Goal: Information Seeking & Learning: Compare options

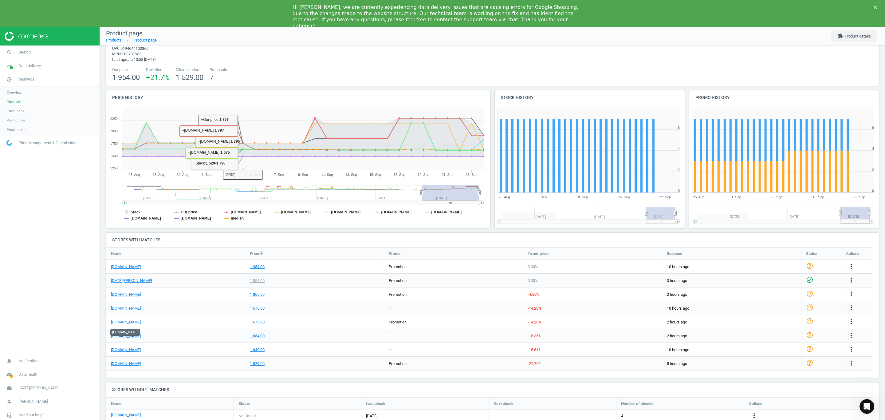
scroll to position [32, 0]
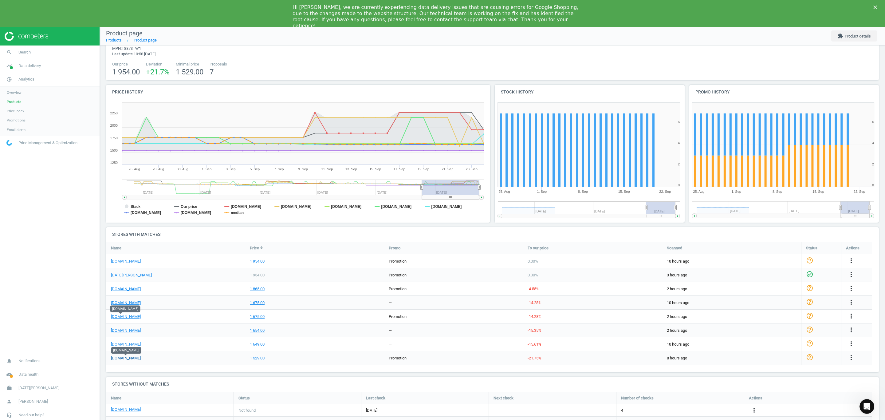
click at [129, 359] on link "[DOMAIN_NAME]" at bounding box center [126, 358] width 30 height 6
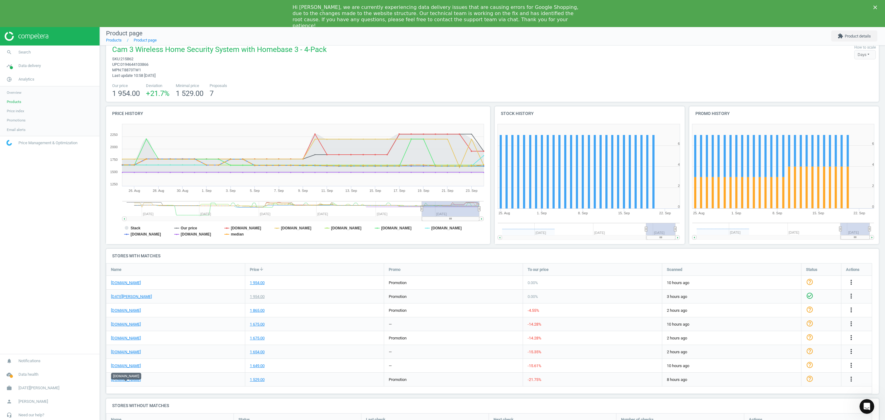
scroll to position [0, 0]
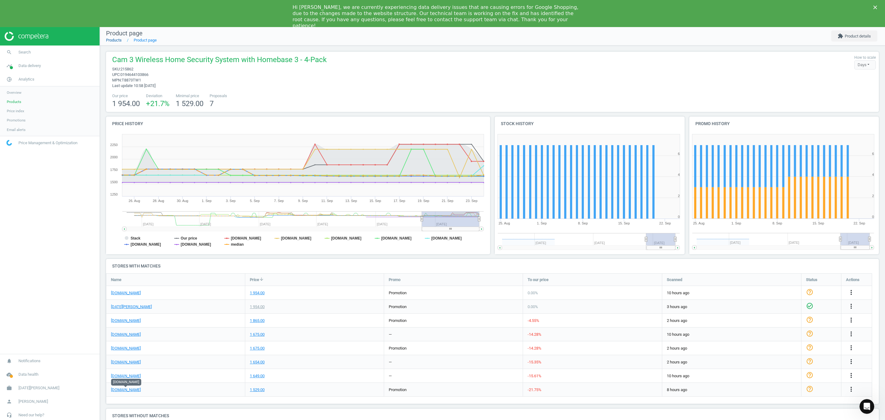
click at [119, 41] on link "Products" at bounding box center [114, 40] width 16 height 5
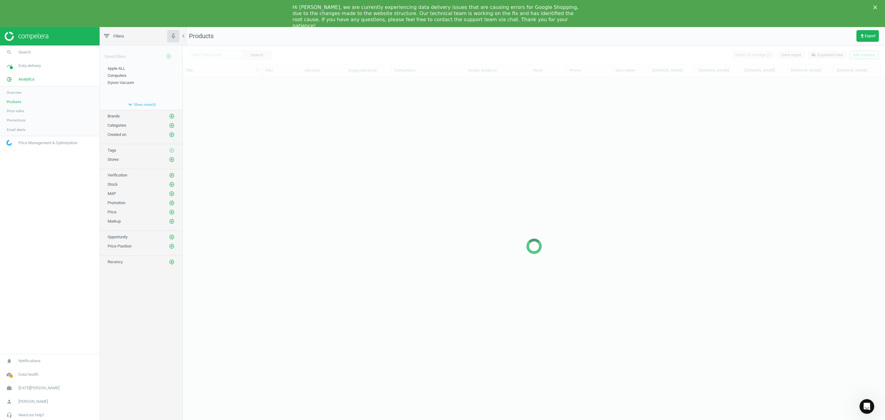
scroll to position [344, 695]
click at [216, 56] on input "text" at bounding box center [216, 54] width 54 height 9
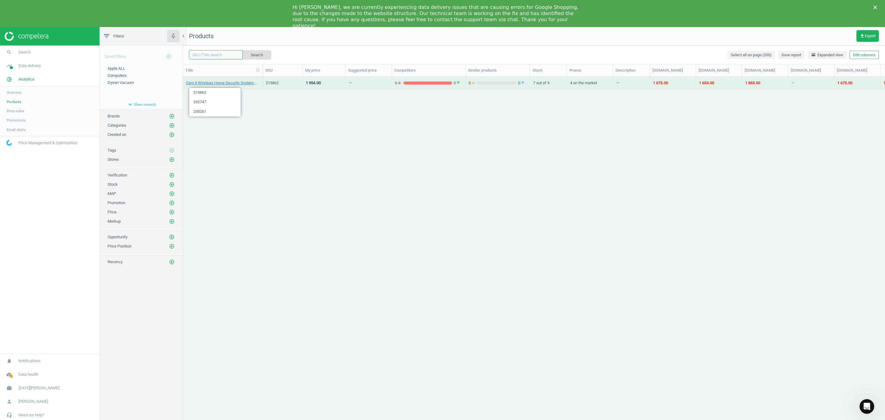
paste input "208163"
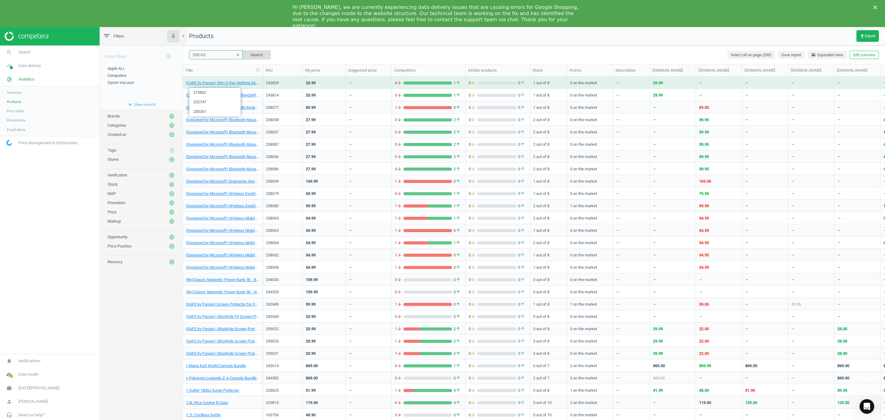
type input "208163"
click at [263, 54] on button "Search" at bounding box center [256, 54] width 29 height 9
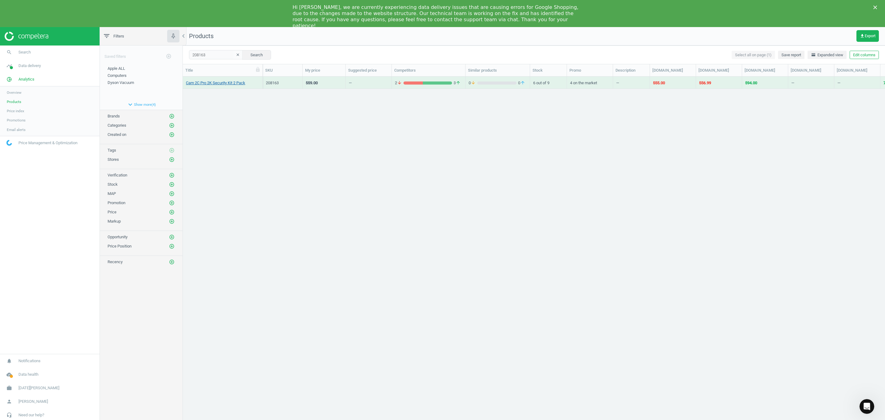
click at [216, 80] on link "Cam 2C Pro 2K Security Kit 2 Pack" at bounding box center [215, 83] width 59 height 6
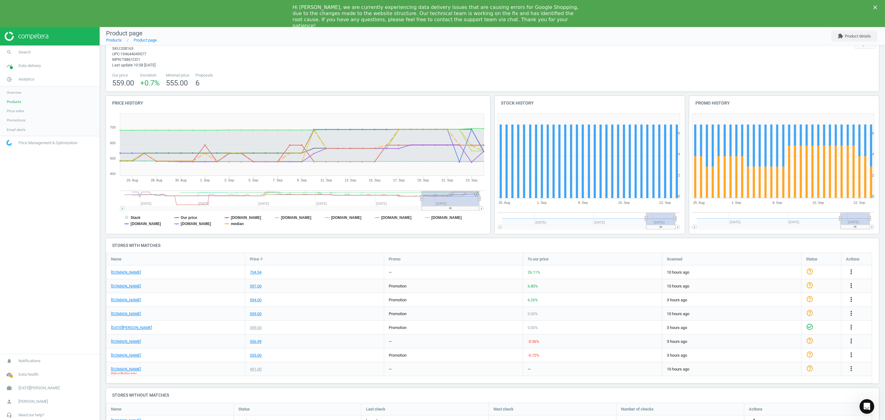
scroll to position [32, 0]
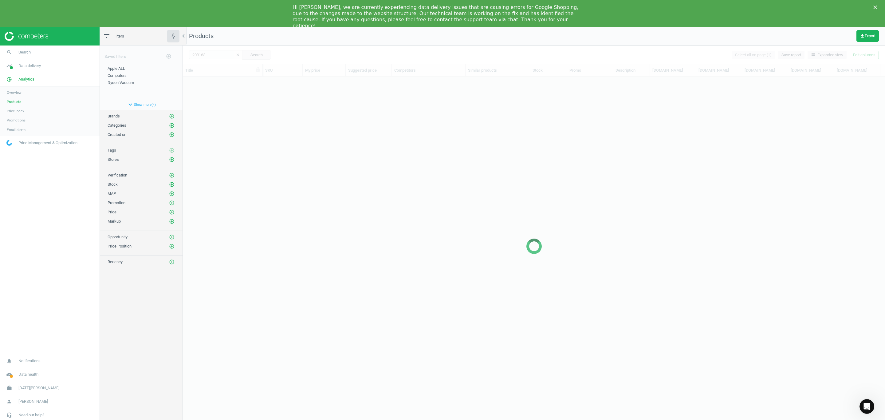
scroll to position [344, 695]
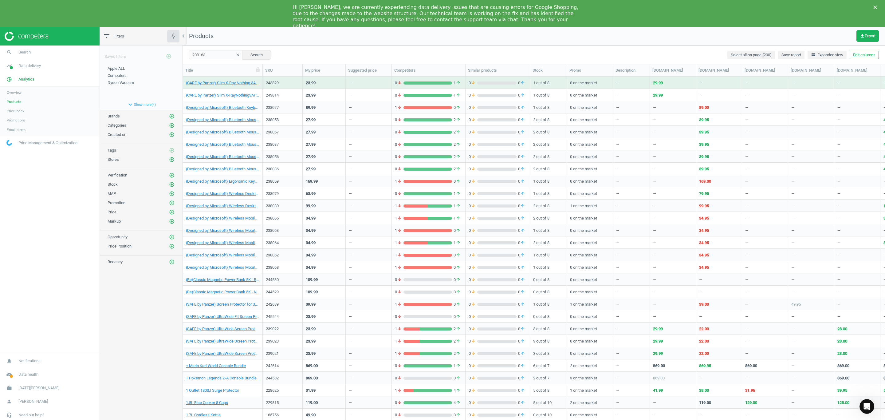
click at [236, 55] on icon "clear" at bounding box center [238, 55] width 4 height 4
click at [210, 54] on input "text" at bounding box center [216, 54] width 54 height 9
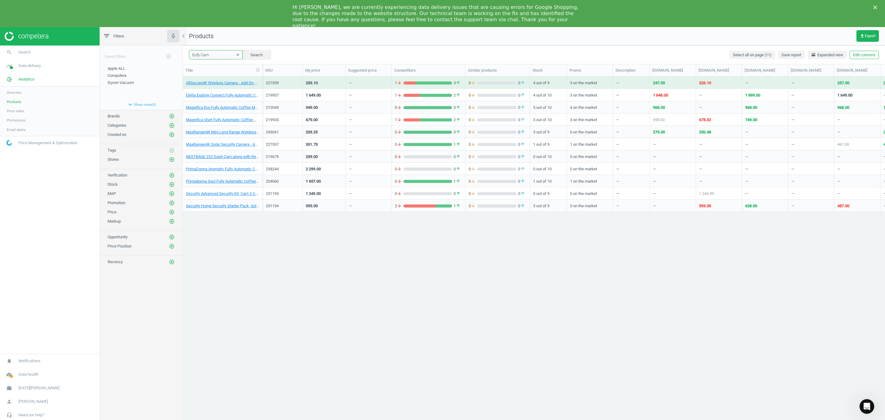
click at [220, 53] on input "Eufy Cam" at bounding box center [216, 54] width 54 height 9
type input "Eufy Cam 3"
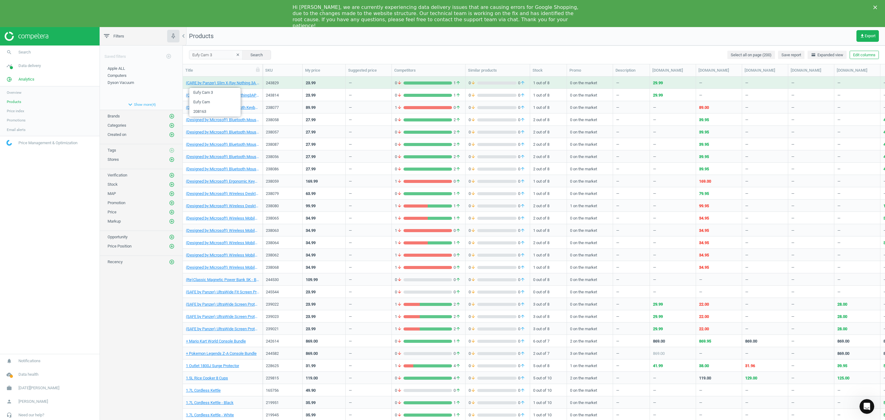
click at [236, 54] on icon "clear" at bounding box center [238, 55] width 4 height 4
click at [213, 54] on input "text" at bounding box center [216, 54] width 54 height 9
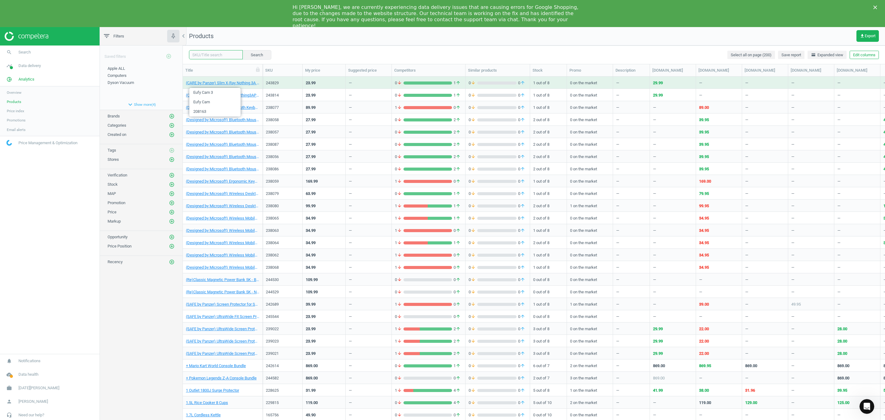
paste input "208163"
type input "208163"
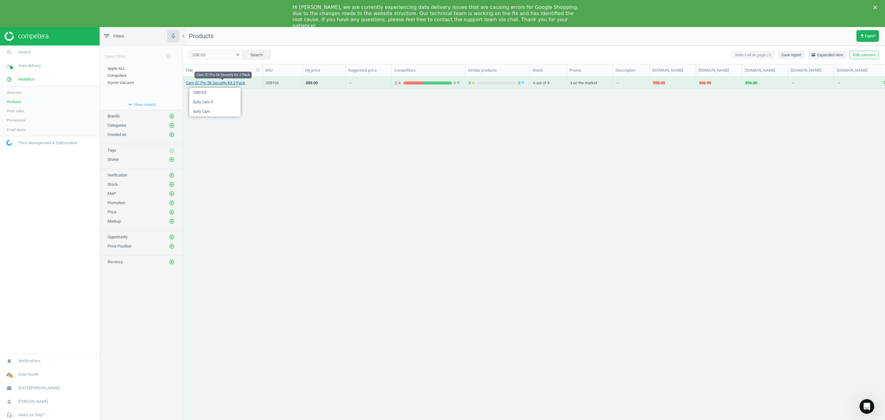
click at [227, 81] on link "Cam 2C Pro 2K Security Kit 2 Pack" at bounding box center [215, 83] width 59 height 6
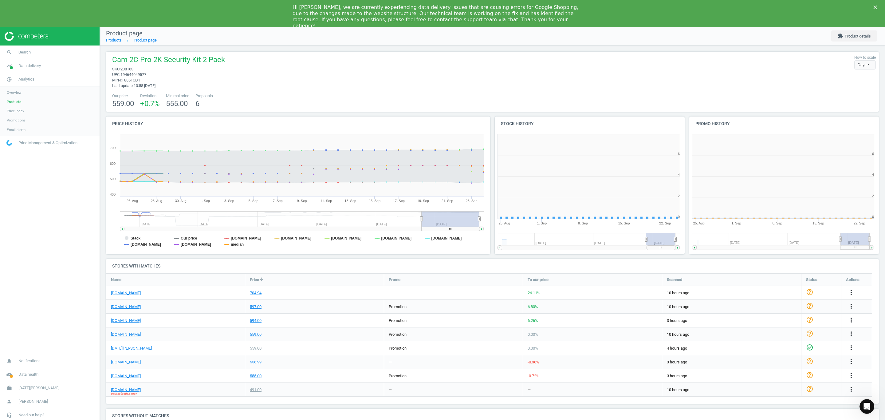
scroll to position [136, 201]
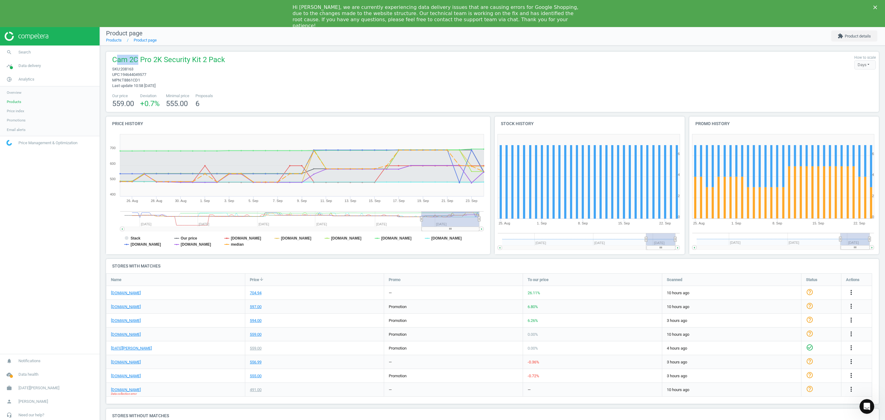
drag, startPoint x: 115, startPoint y: 61, endPoint x: 137, endPoint y: 65, distance: 22.4
click at [137, 65] on span "Cam 2C Pro 2K Security Kit 2 Pack" at bounding box center [168, 61] width 113 height 12
click at [112, 63] on span "Cam 2C Pro 2K Security Kit 2 Pack" at bounding box center [168, 61] width 113 height 12
drag, startPoint x: 109, startPoint y: 61, endPoint x: 151, endPoint y: 62, distance: 42.1
click at [151, 62] on div "Cam 2C Pro 2K Security Kit 2 Pack sku : 208163 upc : 194644049577 mpn : T8861CD…" at bounding box center [167, 72] width 116 height 34
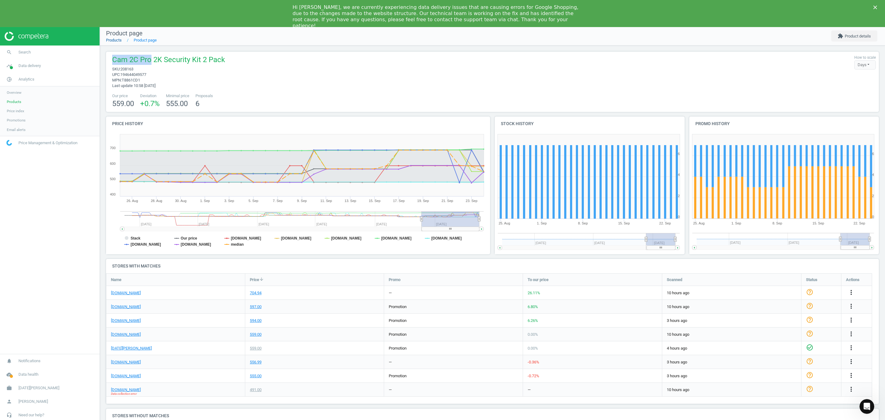
copy span "Cam 2C Pro"
click at [117, 41] on link "Products" at bounding box center [114, 40] width 16 height 5
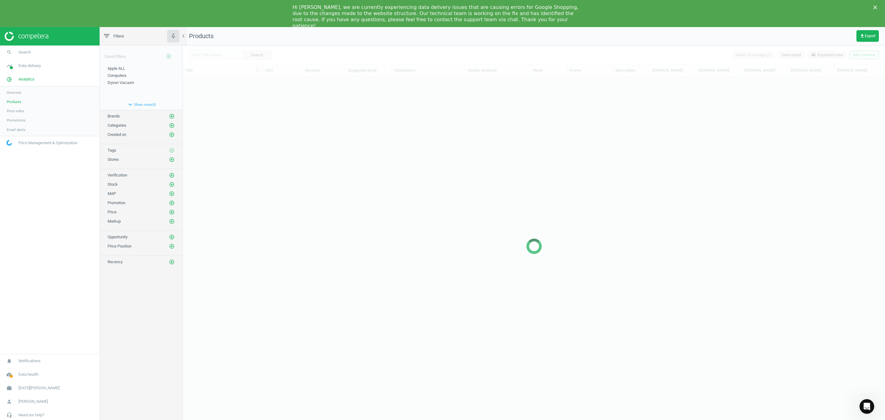
scroll to position [344, 695]
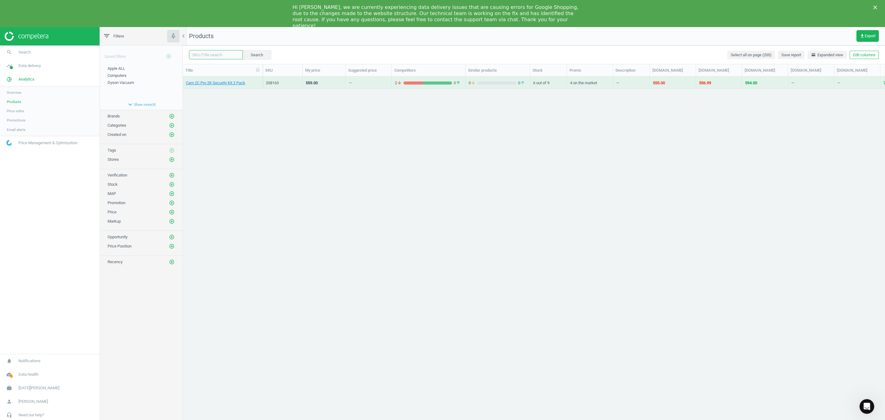
click at [216, 55] on input "text" at bounding box center [216, 54] width 54 height 9
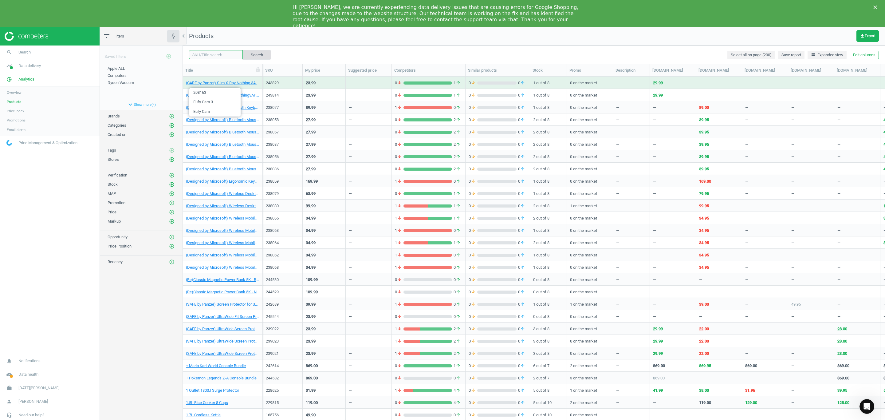
paste input "Cam 2C Pro"
click at [259, 55] on button "Search" at bounding box center [256, 54] width 29 height 9
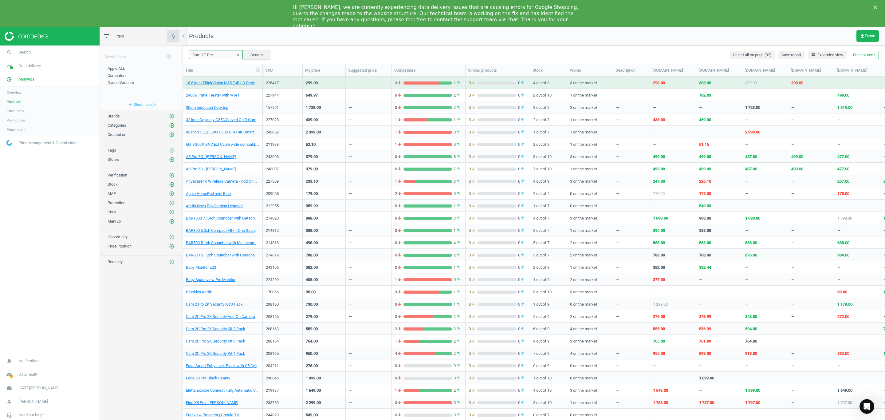
click at [211, 56] on input "Cam 2C Pro" at bounding box center [216, 54] width 54 height 9
click at [222, 53] on input "Cam 2C Pro" at bounding box center [216, 54] width 54 height 9
type input "Cam 2C Pro 2K"
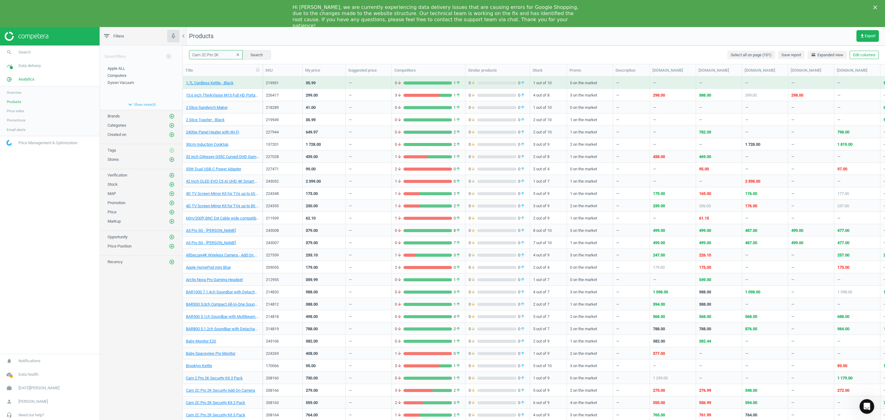
scroll to position [184, 0]
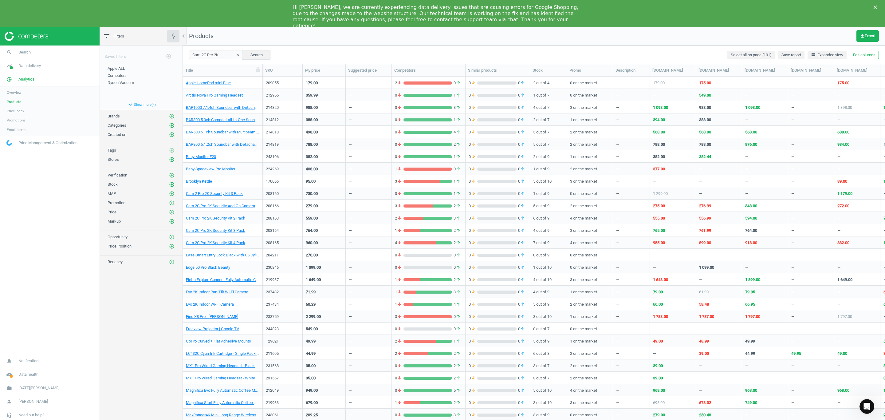
click at [228, 238] on div "Cam 2C Pro 2K Security Kit 4 Pack" at bounding box center [222, 242] width 73 height 11
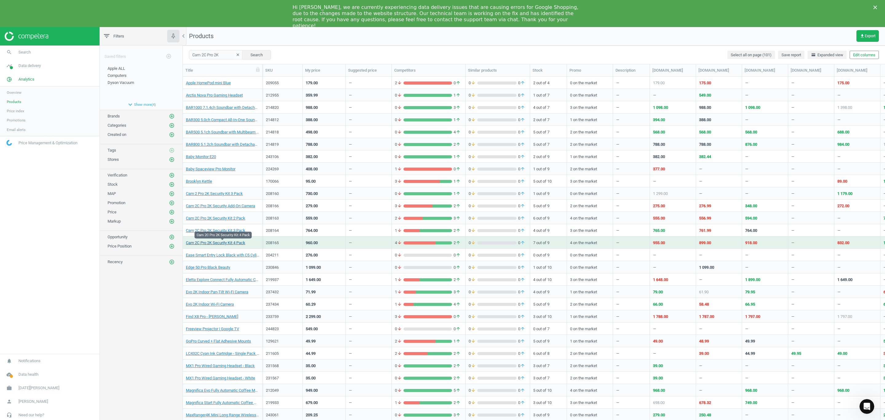
click at [226, 243] on link "Cam 2C Pro 2K Security Kit 4 Pack" at bounding box center [215, 243] width 59 height 6
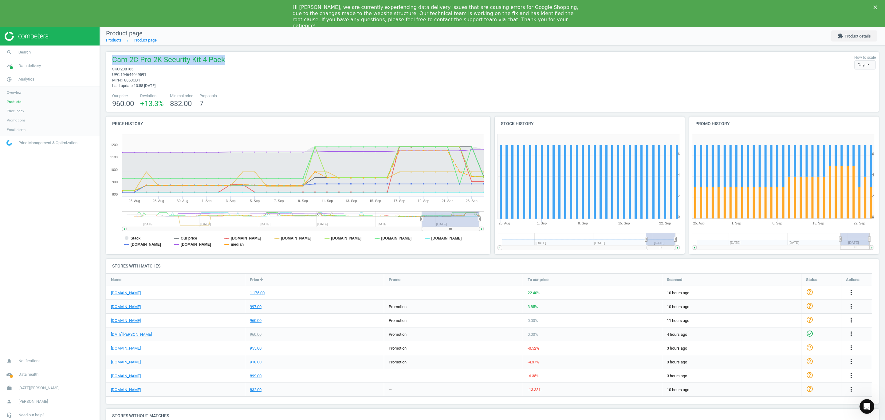
drag, startPoint x: 112, startPoint y: 62, endPoint x: 222, endPoint y: 61, distance: 109.7
click at [222, 61] on div "Cam 2C Pro 2K Security Kit 4 Pack sku : 208165 upc : 194644049591 mpn : T8863CD…" at bounding box center [492, 72] width 767 height 34
copy span "Cam 2C Pro 2K Security Kit 4 Pack"
click at [529, 70] on div "Cam 2C Pro 2K Security Kit 4 Pack sku : 208165 upc : 194644049591 mpn : T8863CD…" at bounding box center [492, 72] width 767 height 34
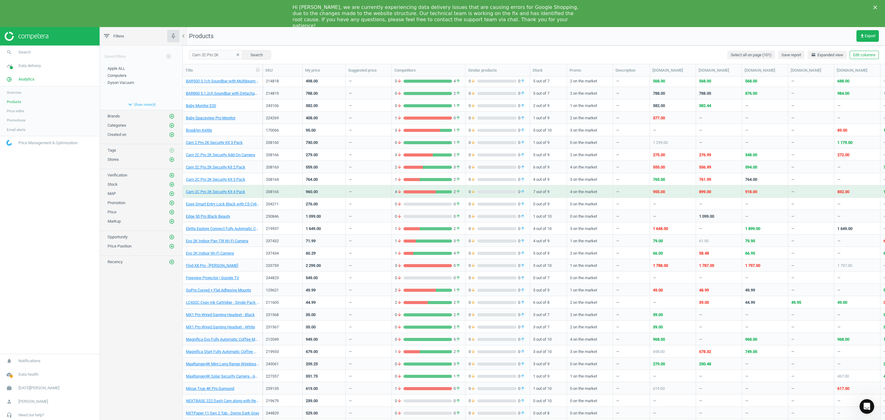
scroll to position [97, 0]
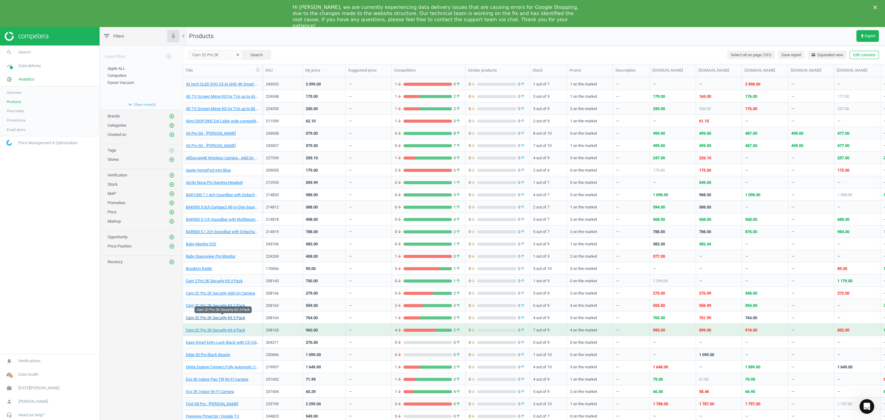
click at [228, 318] on link "Cam 2C Pro 2K Security Kit 3 Pack" at bounding box center [215, 318] width 59 height 6
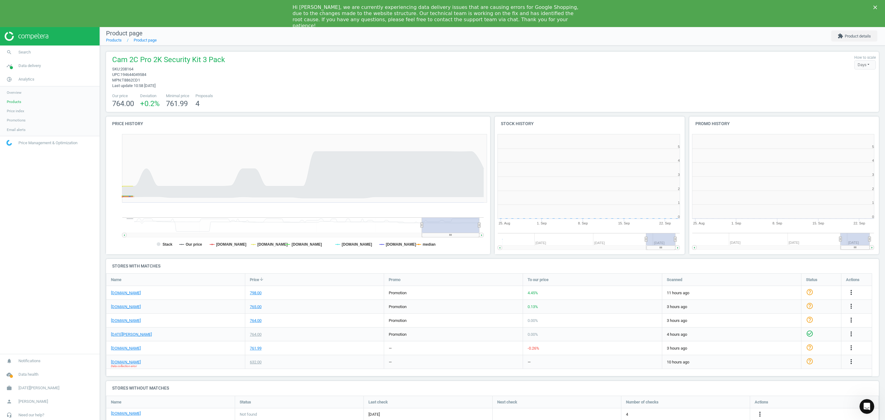
scroll to position [3, 3]
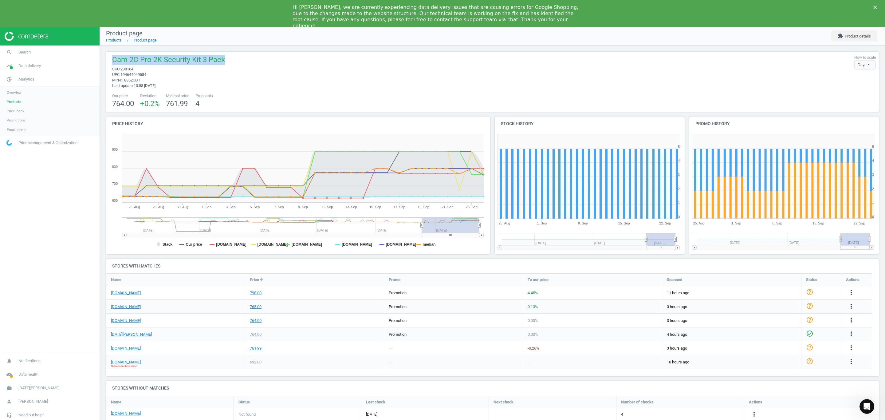
drag, startPoint x: 235, startPoint y: 61, endPoint x: 105, endPoint y: 60, distance: 129.7
click at [106, 60] on div "Cam 2C Pro 2K Security Kit 3 Pack sku : 208164 upc : 194644049584 mpn : T8862CD…" at bounding box center [492, 82] width 773 height 60
click at [372, 84] on div "Cam 2C Pro 2K Security Kit 3 Pack sku : 208164 upc : 194644049584 mpn : T8862CD…" at bounding box center [492, 72] width 767 height 34
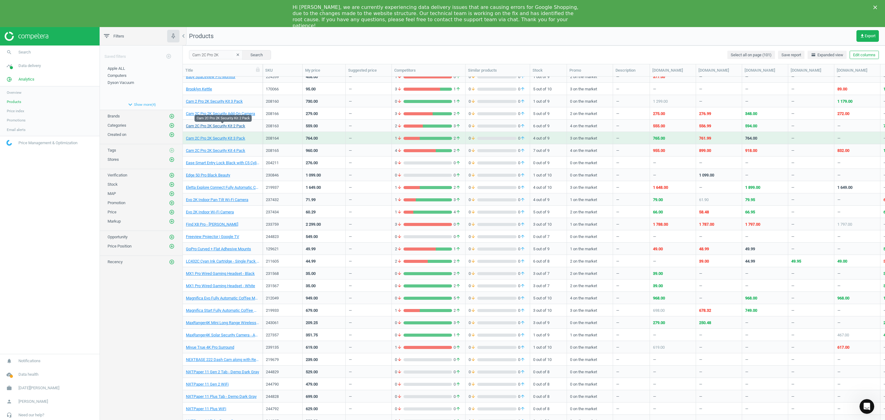
click at [214, 126] on link "Cam 2C Pro 2K Security Kit 2 Pack" at bounding box center [215, 126] width 59 height 6
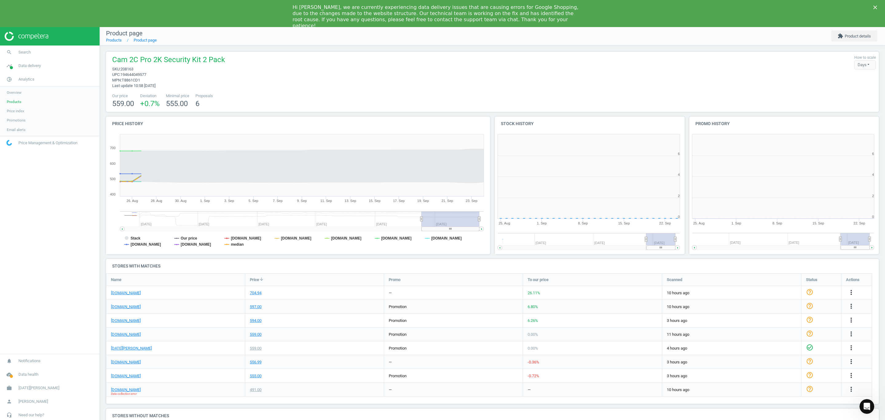
scroll to position [3, 3]
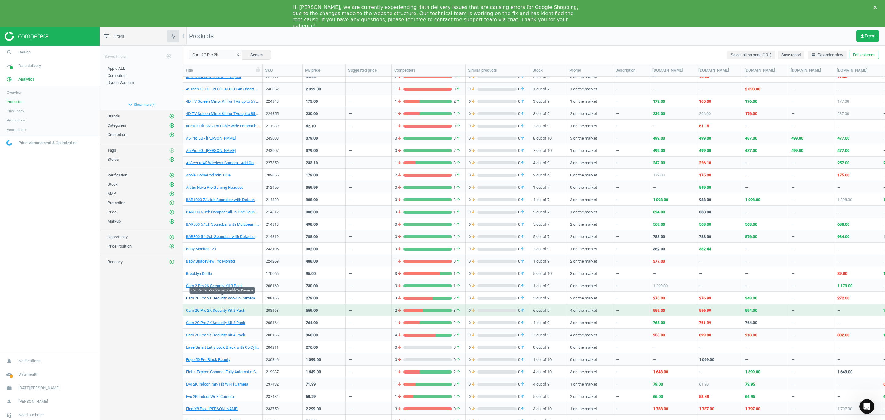
click at [230, 297] on link "Cam 2C Pro 2K Security Add-On Camera" at bounding box center [220, 298] width 69 height 6
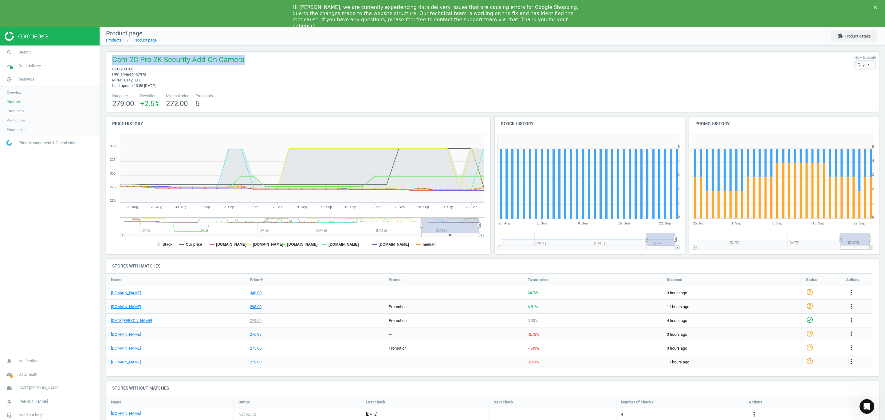
drag, startPoint x: 255, startPoint y: 59, endPoint x: 106, endPoint y: 65, distance: 149.2
click at [106, 65] on div "Cam 2C Pro 2K Security Add-On Camera sku : 208166 upc : 194644057978 mpn : T814…" at bounding box center [492, 82] width 773 height 60
copy span "Cam 2C Pro 2K Security Add-On Camera"
drag, startPoint x: 460, startPoint y: 93, endPoint x: 457, endPoint y: 91, distance: 4.1
click at [460, 92] on div "Cam 2C Pro 2K Security Add-On Camera sku : 208166 upc : 194644057978 mpn : T814…" at bounding box center [492, 82] width 773 height 60
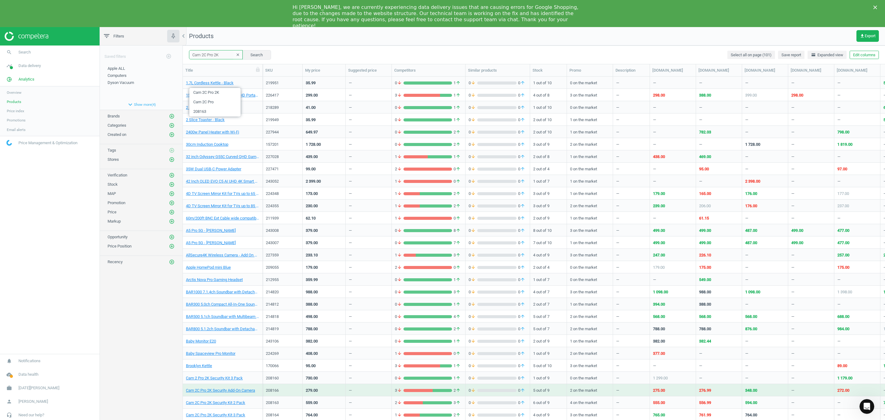
click at [221, 56] on input "Cam 2C Pro 2K" at bounding box center [216, 54] width 54 height 9
drag, startPoint x: 226, startPoint y: 55, endPoint x: 118, endPoint y: 56, distance: 107.6
click at [118, 56] on div "filter_list Filters chevron_left Saved filters add_circle_outline Apple ALL edi…" at bounding box center [492, 237] width 785 height 420
paste input "215862"
type input "215862"
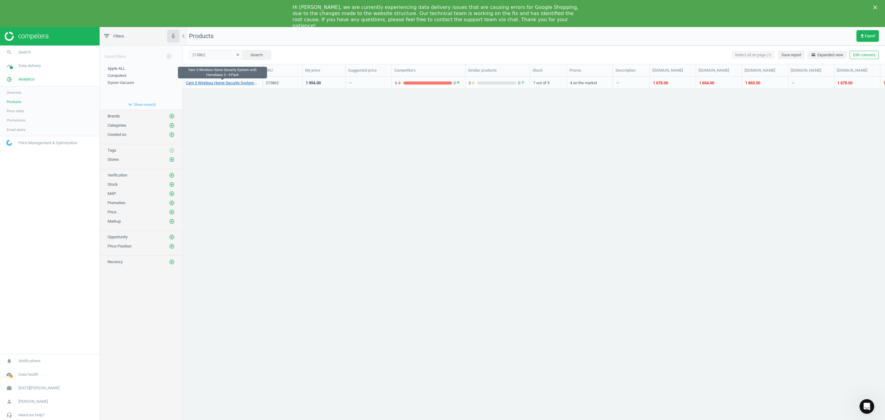
click at [214, 83] on link "Cam 3 Wireless Home Security System with Homebase 3 - 4-Pack" at bounding box center [222, 83] width 73 height 6
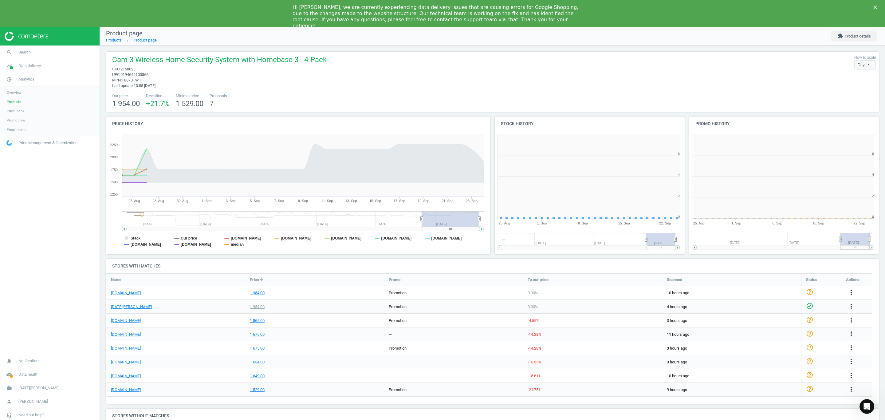
scroll to position [3, 3]
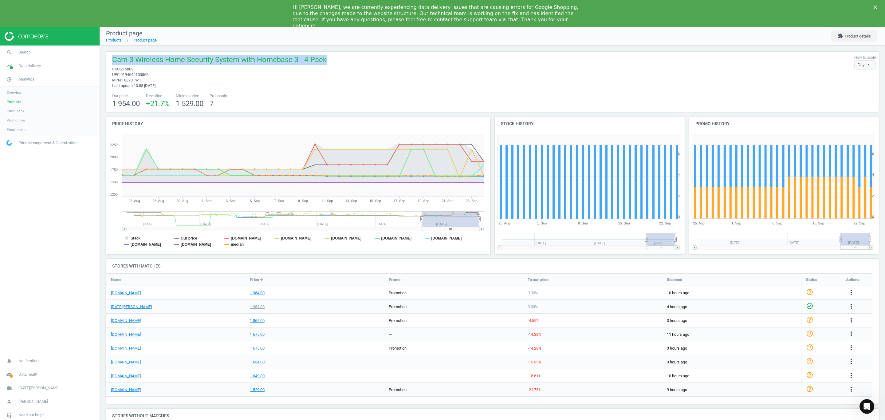
drag, startPoint x: 111, startPoint y: 60, endPoint x: 353, endPoint y: 62, distance: 242.5
click at [353, 62] on div "Cam 3 Wireless Home Security System with Homebase 3 - 4-Pack sku : 215862 upc :…" at bounding box center [492, 72] width 767 height 34
copy span "Cam 3 Wireless Home Security System with Homebase 3 - 4-Pack"
drag, startPoint x: 532, startPoint y: 81, endPoint x: 525, endPoint y: 81, distance: 7.4
click at [531, 81] on div "Cam 3 Wireless Home Security System with Homebase 3 - 4-Pack sku : 215862 upc :…" at bounding box center [492, 72] width 767 height 34
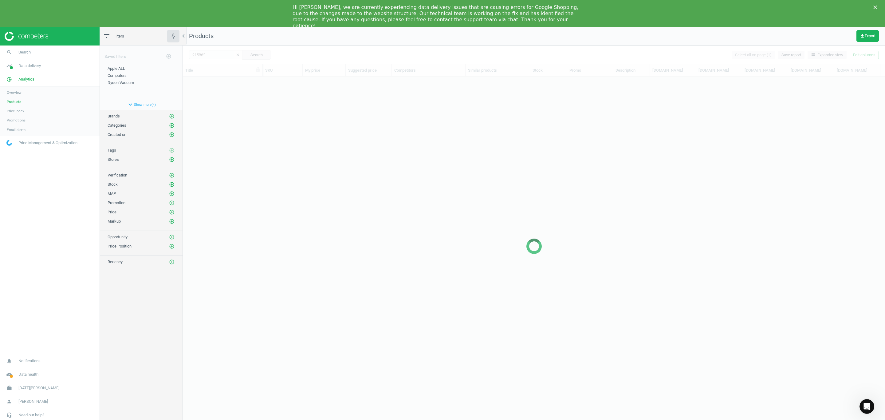
scroll to position [344, 695]
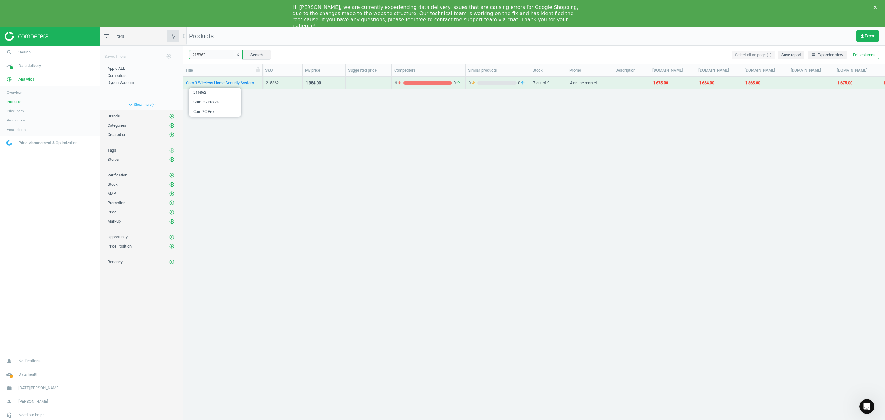
drag, startPoint x: 216, startPoint y: 55, endPoint x: 133, endPoint y: 54, distance: 83.0
click at [133, 54] on div "filter_list Filters chevron_left Saved filters add_circle_outline Apple ALL edi…" at bounding box center [492, 237] width 785 height 420
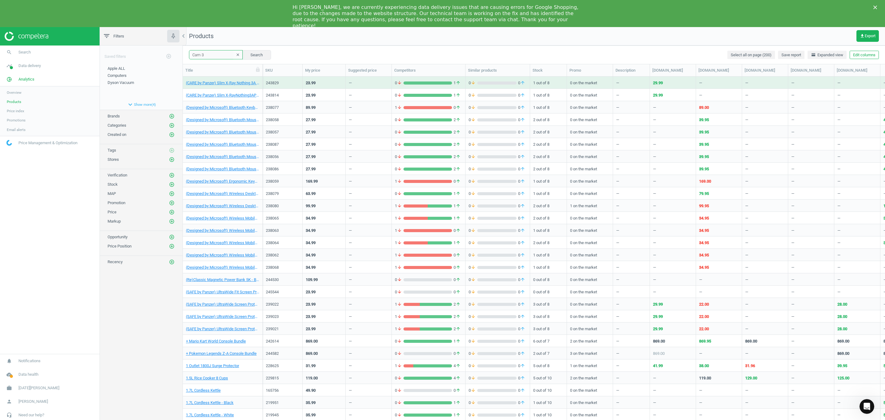
drag, startPoint x: 208, startPoint y: 53, endPoint x: 111, endPoint y: 52, distance: 97.1
click at [112, 52] on div "filter_list Filters chevron_left Saved filters add_circle_outline Apple ALL edi…" at bounding box center [492, 237] width 785 height 420
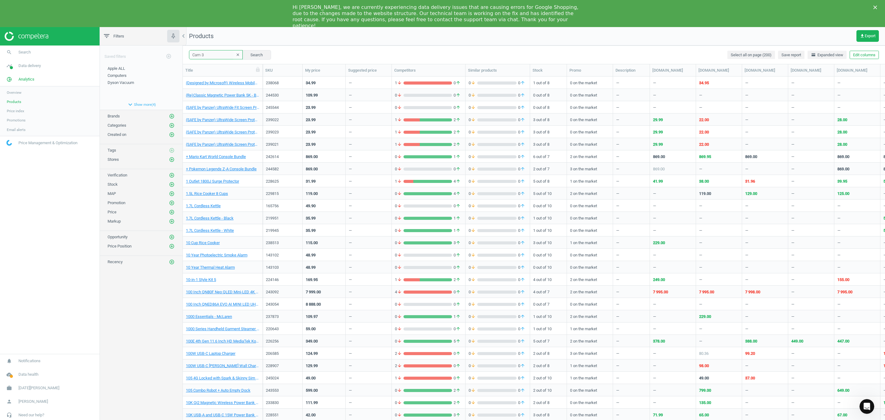
scroll to position [323, 0]
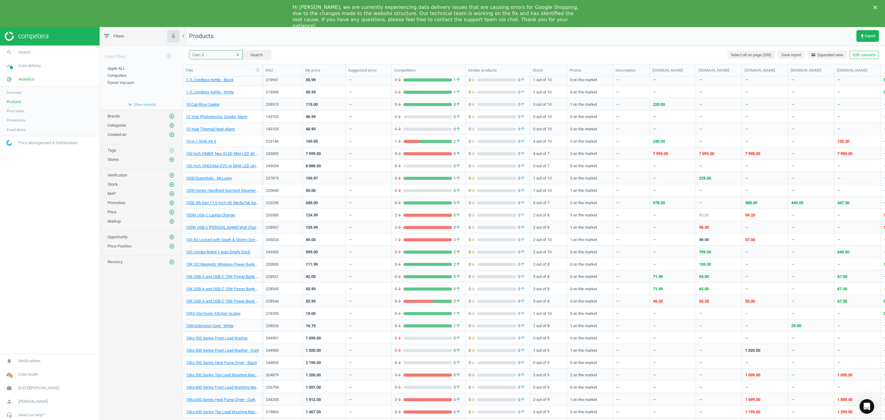
click at [211, 54] on input "Cam 3" at bounding box center [216, 54] width 54 height 9
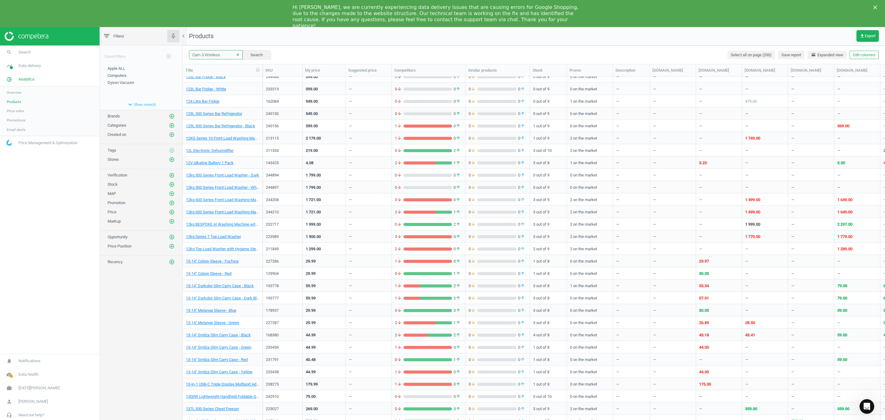
scroll to position [1060, 0]
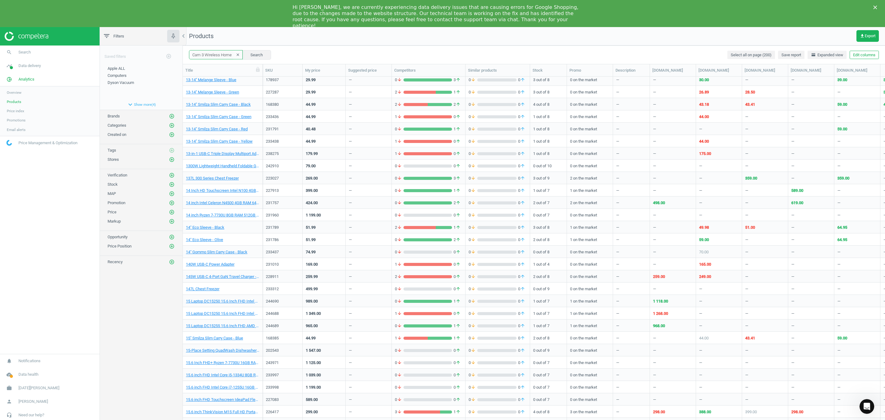
type input "Cam 3 Wireless Home"
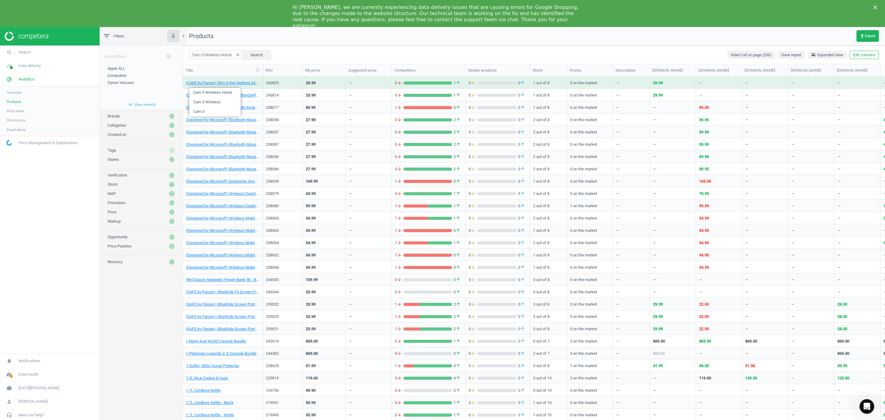
click at [236, 54] on icon "clear" at bounding box center [238, 55] width 4 height 4
click at [220, 57] on input "text" at bounding box center [216, 54] width 54 height 9
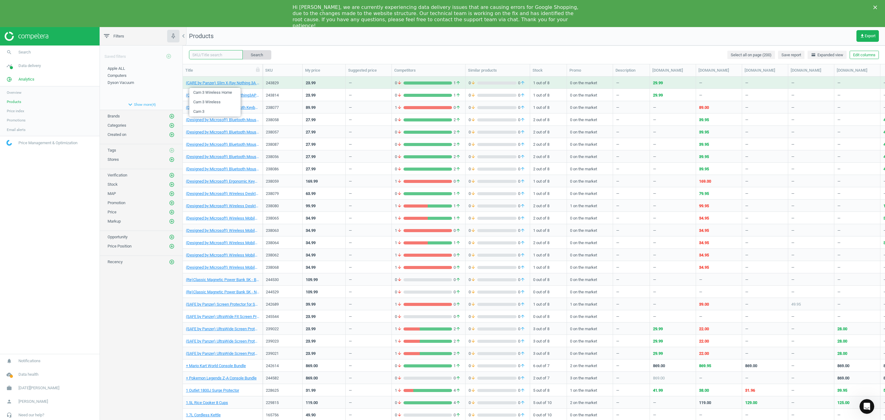
paste input "215860"
type input "215860"
click at [253, 54] on button "Search" at bounding box center [256, 54] width 29 height 9
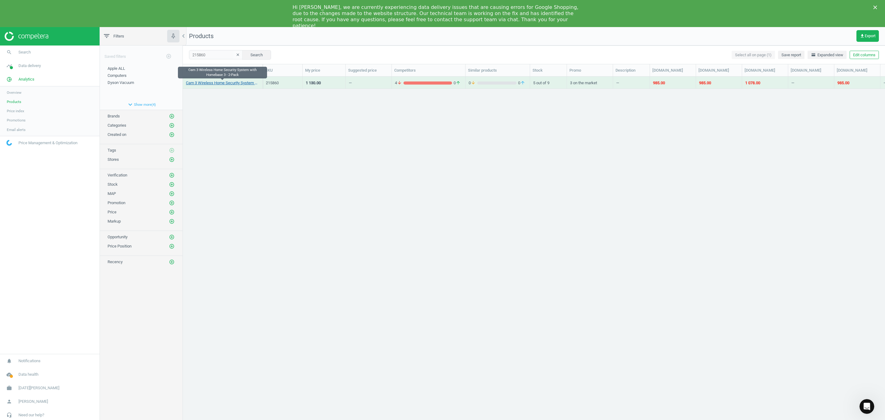
click at [218, 84] on link "Cam 3 Wireless Home Security System with Homebase 3 - 2-Pack" at bounding box center [222, 83] width 73 height 6
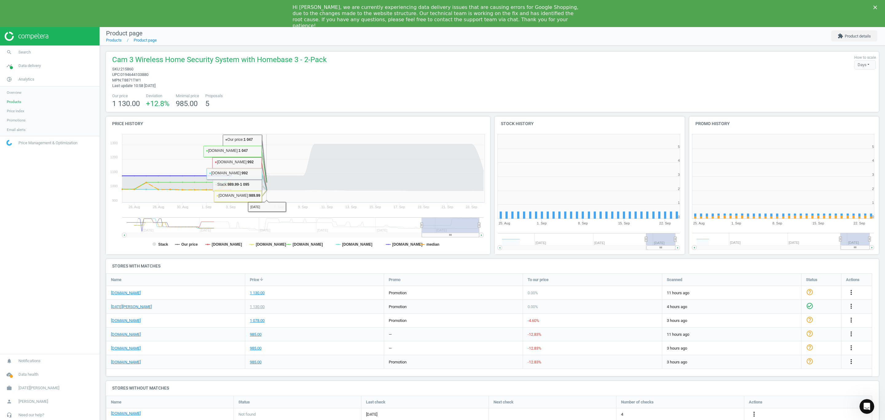
scroll to position [136, 201]
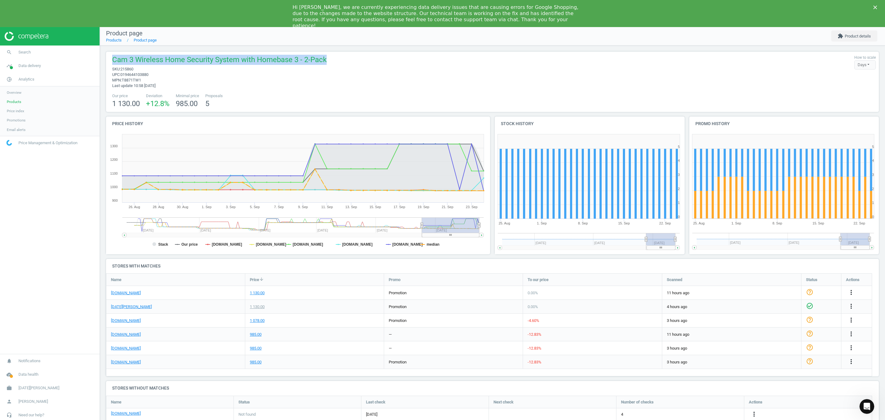
drag, startPoint x: 113, startPoint y: 60, endPoint x: 378, endPoint y: 58, distance: 265.2
click at [378, 58] on div "Cam 3 Wireless Home Security System with Homebase 3 - 2-Pack sku : 215860 upc :…" at bounding box center [492, 72] width 767 height 34
copy span "Cam 3 Wireless Home Security System with Homebase 3 - 2-Pack"
click at [414, 76] on div "Cam 3 Wireless Home Security System with Homebase 3 - 2-Pack sku : 215860 upc :…" at bounding box center [492, 72] width 767 height 34
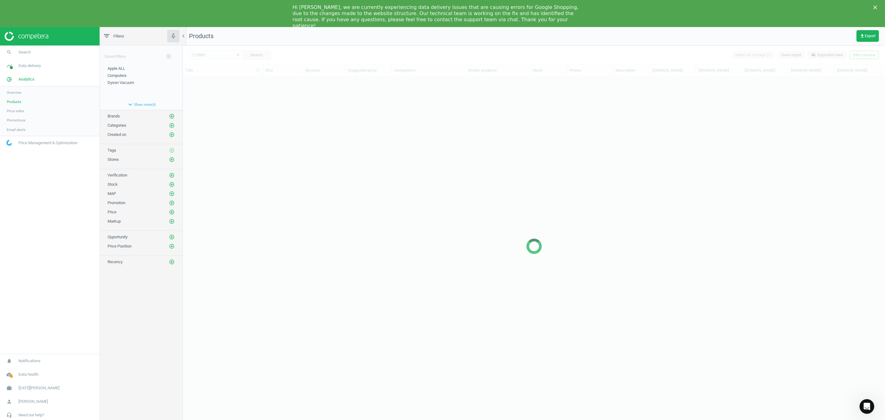
scroll to position [344, 695]
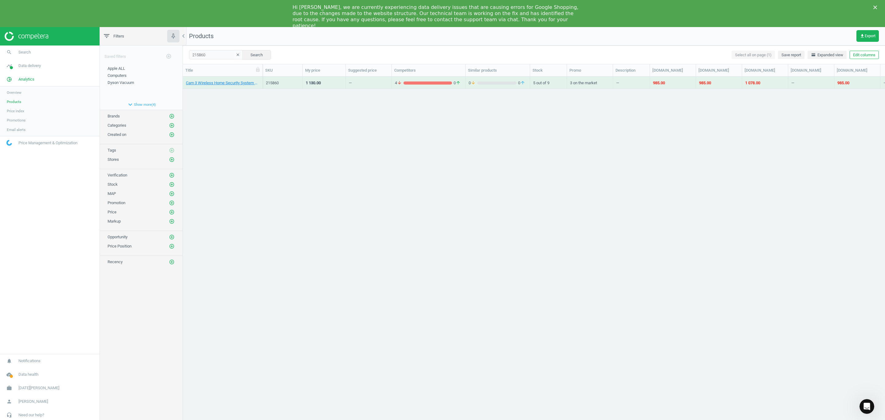
click at [237, 55] on icon "clear" at bounding box center [238, 55] width 4 height 4
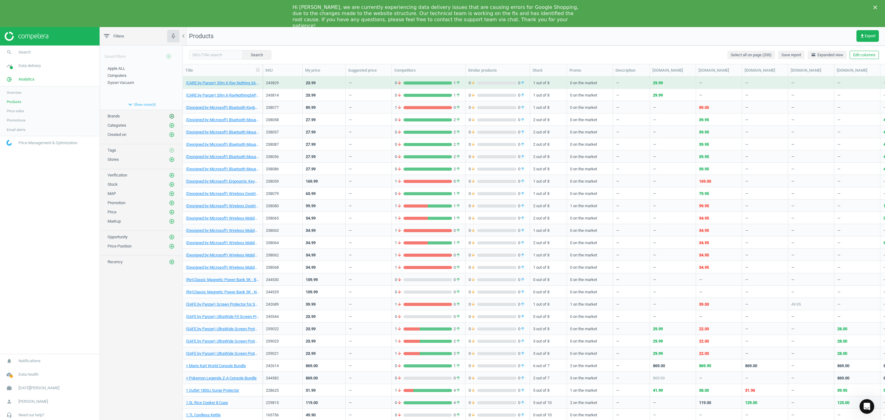
click at [171, 118] on icon "add_circle_outline" at bounding box center [172, 116] width 6 height 6
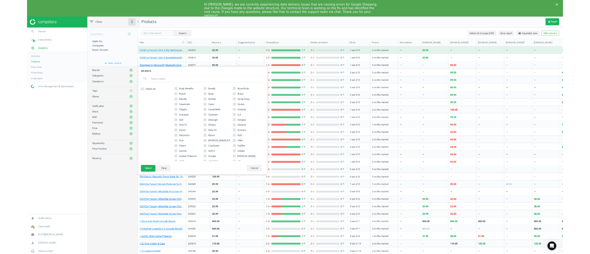
scroll to position [92, 0]
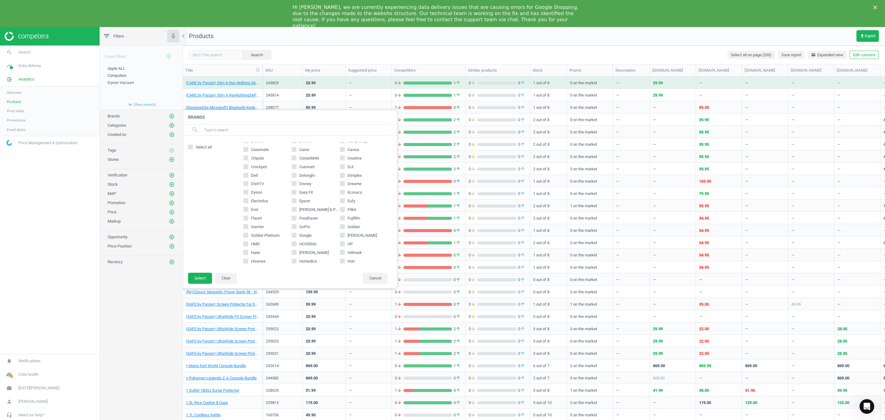
click at [340, 201] on input "Eufy" at bounding box center [342, 201] width 4 height 4
checkbox input "true"
click at [206, 278] on button "Select" at bounding box center [200, 278] width 24 height 11
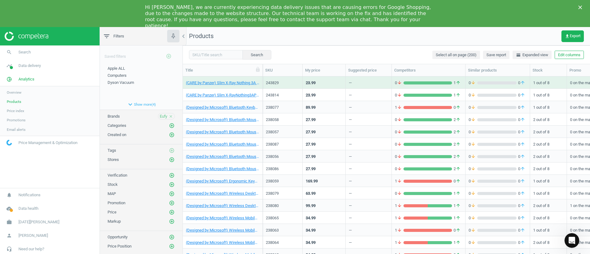
scroll to position [1, 0]
click at [132, 104] on button "expand_more Show more ( 4 )" at bounding box center [141, 103] width 83 height 10
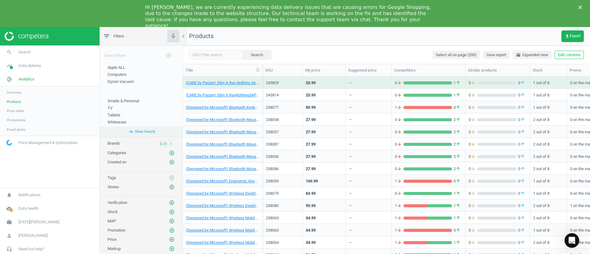
click at [130, 130] on icon "expand_less" at bounding box center [131, 131] width 7 height 7
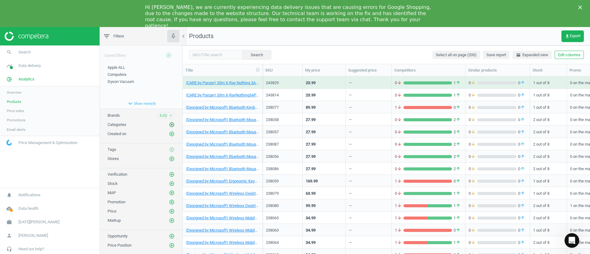
click at [169, 125] on icon "add_circle_outline" at bounding box center [172, 125] width 6 height 6
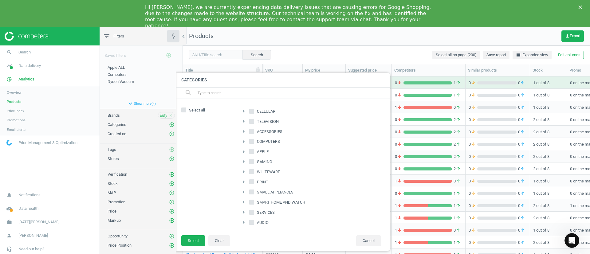
scroll to position [33, 0]
click at [253, 191] on input "SMART HOME AND WATCH" at bounding box center [252, 191] width 4 height 4
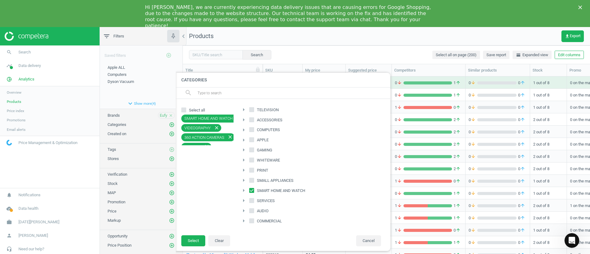
click at [216, 127] on icon "close" at bounding box center [217, 128] width 6 height 6
click at [202, 129] on icon "close" at bounding box center [205, 128] width 6 height 6
click at [205, 128] on icon "close" at bounding box center [207, 128] width 6 height 6
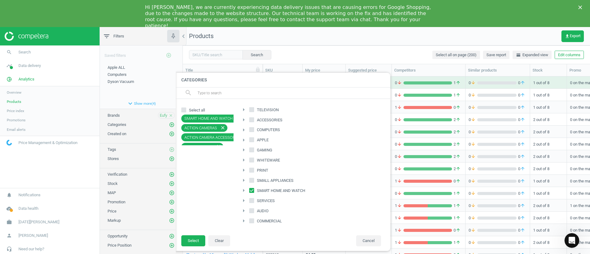
click at [221, 127] on icon "close" at bounding box center [223, 128] width 6 height 6
click at [218, 127] on icon "close" at bounding box center [221, 128] width 6 height 6
click at [191, 128] on icon "close" at bounding box center [194, 128] width 6 height 6
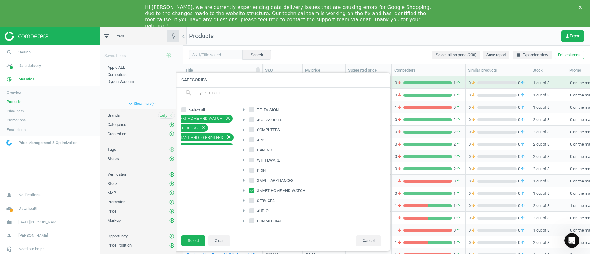
click at [204, 128] on icon "close" at bounding box center [204, 128] width 6 height 6
click at [226, 128] on icon "close" at bounding box center [229, 128] width 6 height 6
click at [226, 127] on icon "close" at bounding box center [229, 128] width 6 height 6
click at [220, 128] on icon "close" at bounding box center [221, 128] width 6 height 6
click at [226, 125] on icon "close" at bounding box center [229, 128] width 6 height 6
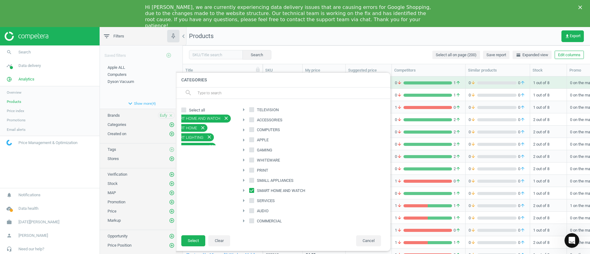
scroll to position [0, 17]
click at [200, 128] on icon "close" at bounding box center [203, 128] width 6 height 6
click at [207, 128] on icon "close" at bounding box center [210, 128] width 6 height 6
click at [209, 128] on icon "close" at bounding box center [212, 128] width 6 height 6
click at [201, 128] on icon "close" at bounding box center [204, 128] width 6 height 6
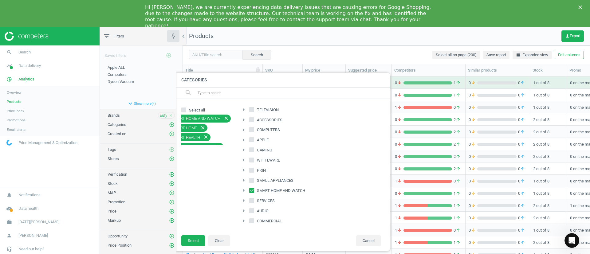
scroll to position [0, 0]
click at [251, 188] on icon at bounding box center [251, 190] width 5 height 5
click at [251, 189] on input "SMART HOME AND WATCH" at bounding box center [252, 191] width 4 height 4
click at [252, 190] on input "SMART HOME AND WATCH" at bounding box center [252, 191] width 4 height 4
checkbox input "true"
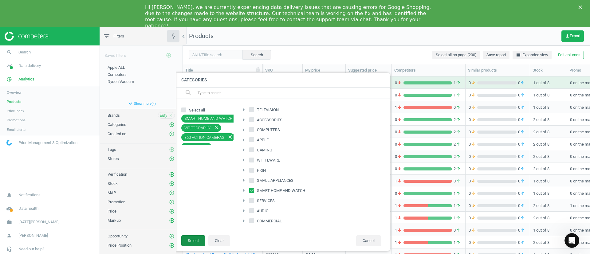
click at [192, 241] on button "Select" at bounding box center [193, 240] width 24 height 11
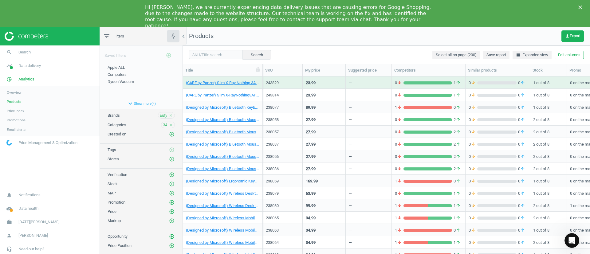
click at [582, 8] on icon "Close" at bounding box center [580, 8] width 4 height 4
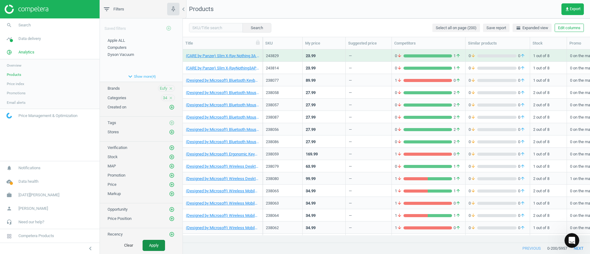
click at [151, 247] on button "Apply" at bounding box center [154, 245] width 22 height 11
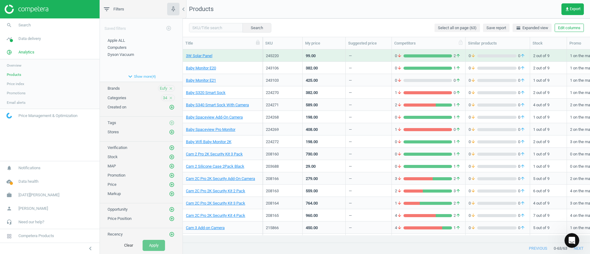
click at [423, 42] on div "Competitors" at bounding box center [428, 44] width 69 height 6
click at [429, 41] on div "Competitors" at bounding box center [428, 44] width 69 height 6
drag, startPoint x: 429, startPoint y: 41, endPoint x: 411, endPoint y: 43, distance: 18.2
click at [411, 43] on div "Competitors" at bounding box center [428, 44] width 69 height 6
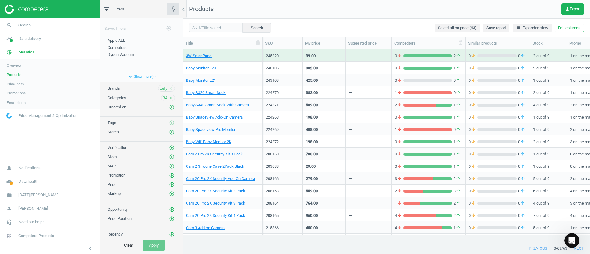
click at [411, 43] on div "Competitors" at bounding box center [428, 44] width 69 height 6
click at [214, 94] on link "Baby S320 Smart Sock" at bounding box center [206, 93] width 40 height 6
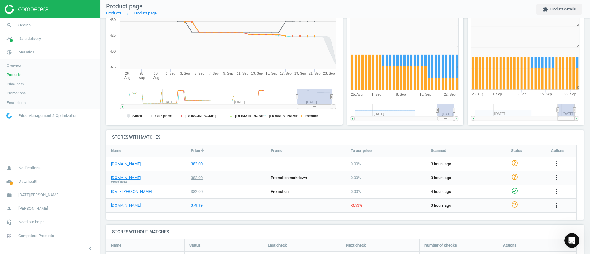
scroll to position [184, 0]
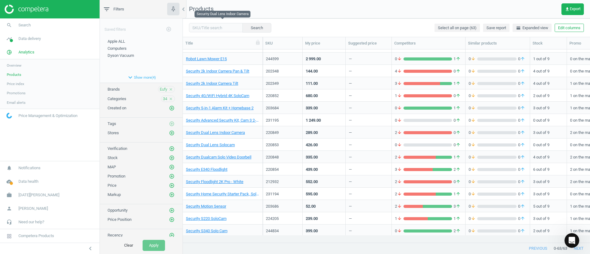
scroll to position [589, 0]
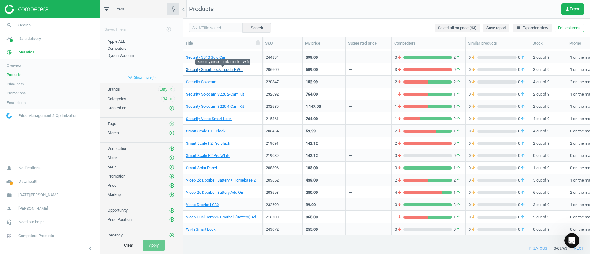
click at [204, 68] on link "Security Smart Lock Touch + Wifi" at bounding box center [214, 70] width 57 height 6
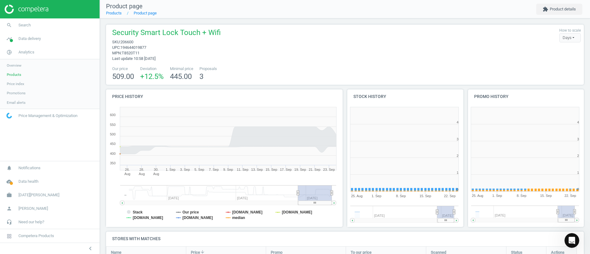
scroll to position [94, 483]
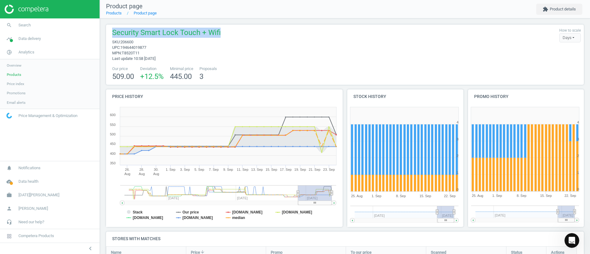
drag, startPoint x: 111, startPoint y: 32, endPoint x: 228, endPoint y: 29, distance: 117.7
click at [228, 29] on div "Security Smart Lock Touch + Wifi sku : 206600 upc : 194644019877 mpn : T8520T11…" at bounding box center [345, 45] width 472 height 34
click at [262, 49] on div "Security Smart Lock Touch + Wifi sku : 206600 upc : 194644019877 mpn : T8520T11…" at bounding box center [345, 45] width 472 height 34
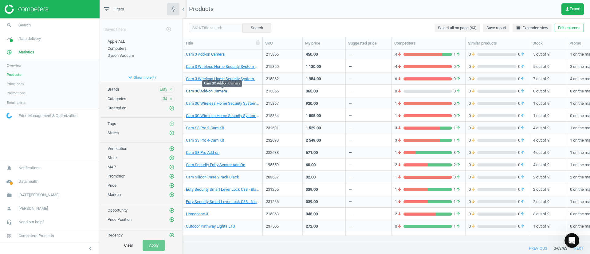
click at [221, 89] on link "Cam 3C Add-on Camera" at bounding box center [206, 92] width 41 height 6
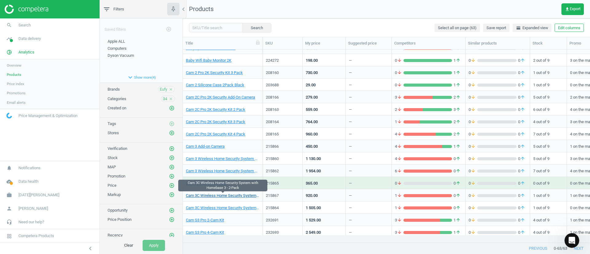
click at [223, 195] on link "Cam 3C Wireless Home Security System with Homebase 3 - 2-Pack" at bounding box center [222, 196] width 73 height 6
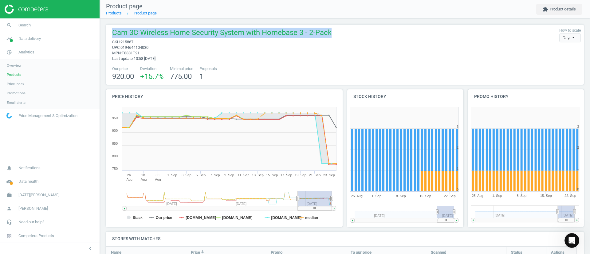
drag, startPoint x: 112, startPoint y: 30, endPoint x: 347, endPoint y: 32, distance: 234.8
click at [347, 32] on div "Cam 3C Wireless Home Security System with Homebase 3 - 2-Pack sku : 215867 upc …" at bounding box center [345, 45] width 472 height 34
copy span "Cam 3C Wireless Home Security System with Homebase 3 - 2-Pack"
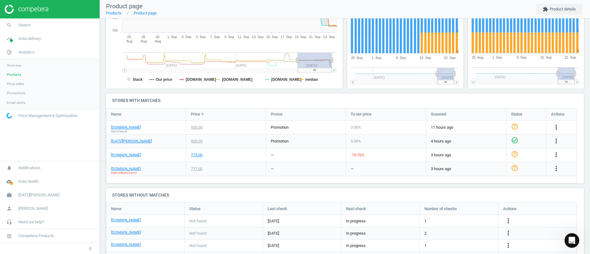
click at [245, 95] on h4 "Stores with matches" at bounding box center [345, 100] width 478 height 14
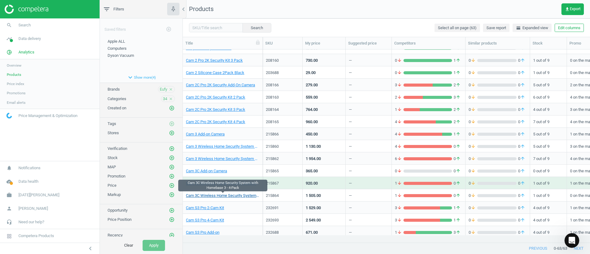
click at [234, 196] on link "Cam 3C Wireless Home Security System with Homebase 3 - 4-Pack" at bounding box center [222, 196] width 73 height 6
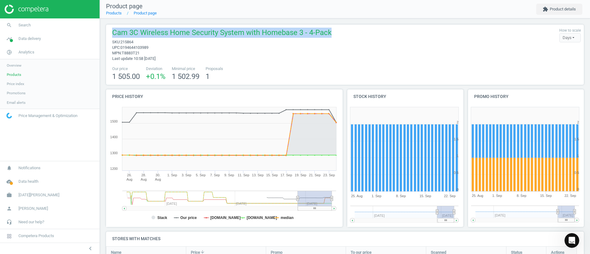
drag, startPoint x: 111, startPoint y: 33, endPoint x: 346, endPoint y: 23, distance: 235.6
click at [346, 23] on div "Cam 3C Wireless Home Security System with Homebase 3 - 4-Pack sku : 215864 upc …" at bounding box center [345, 230] width 490 height 425
copy span "Cam 3C Wireless Home Security System with Homebase 3 - 4-Pack"
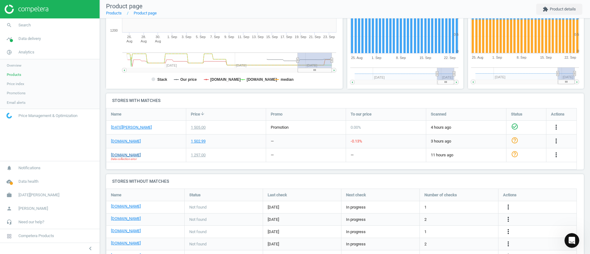
drag, startPoint x: 124, startPoint y: 157, endPoint x: 121, endPoint y: 154, distance: 4.1
click at [121, 154] on link "[DOMAIN_NAME]" at bounding box center [126, 155] width 30 height 6
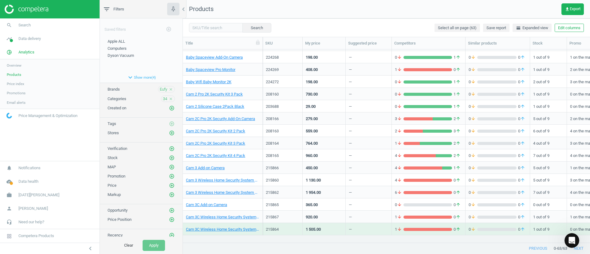
scroll to position [106, 0]
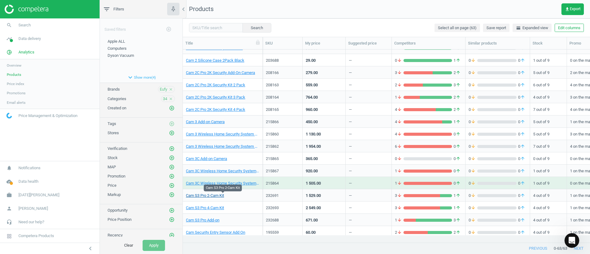
click at [219, 196] on link "Cam S3 Pro 2-Cam Kit" at bounding box center [205, 196] width 38 height 6
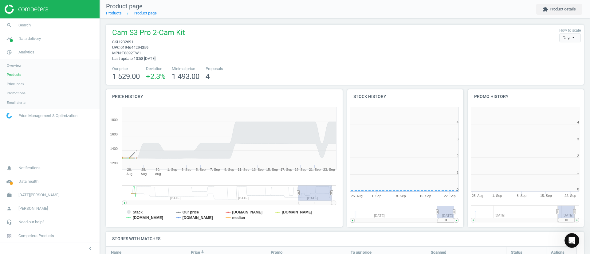
scroll to position [3, 3]
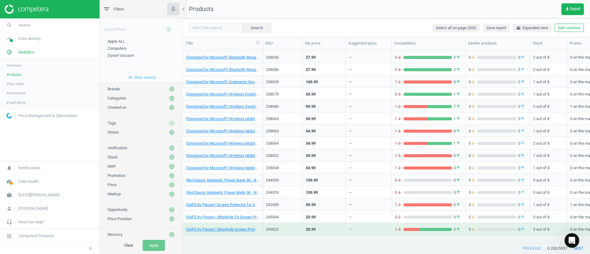
click at [304, 28] on div "Search Select all on page (200) Save report horizontal_split Expanded view Edit…" at bounding box center [386, 27] width 407 height 18
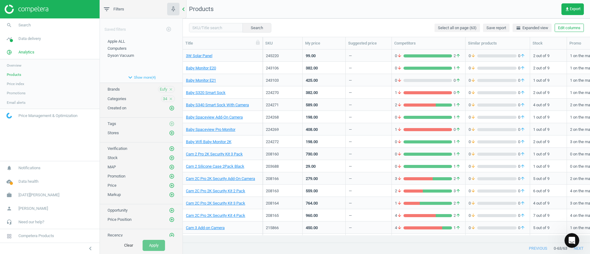
click at [185, 9] on icon "chevron_left" at bounding box center [183, 9] width 7 height 7
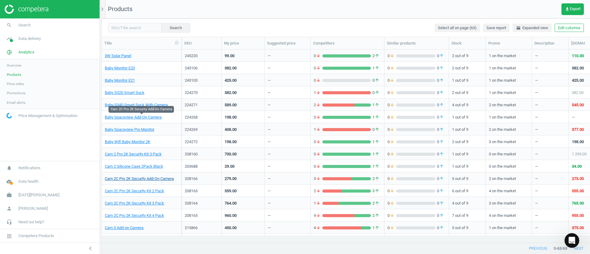
scroll to position [92, 0]
